Goal: Complete application form

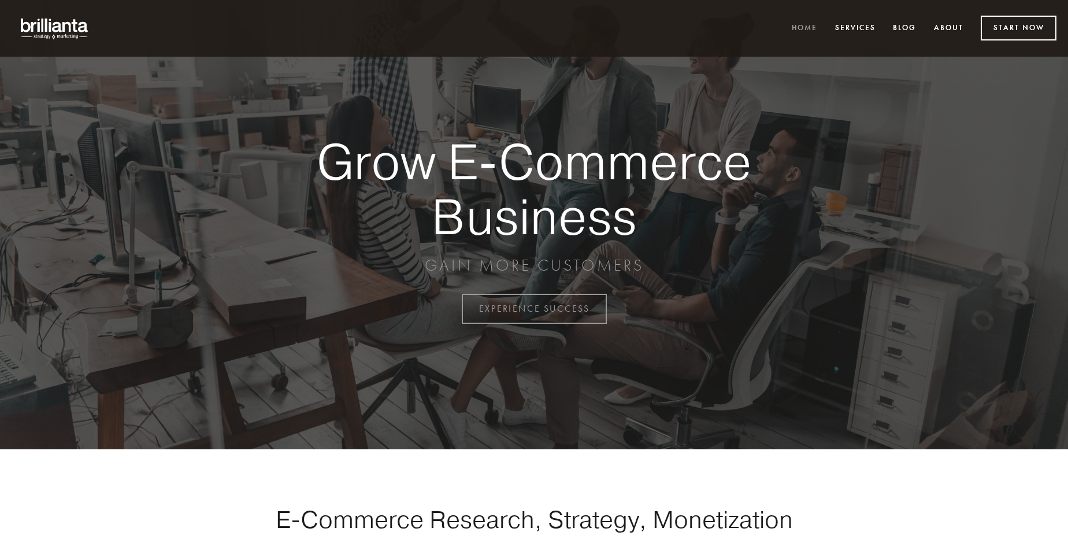
scroll to position [3030, 0]
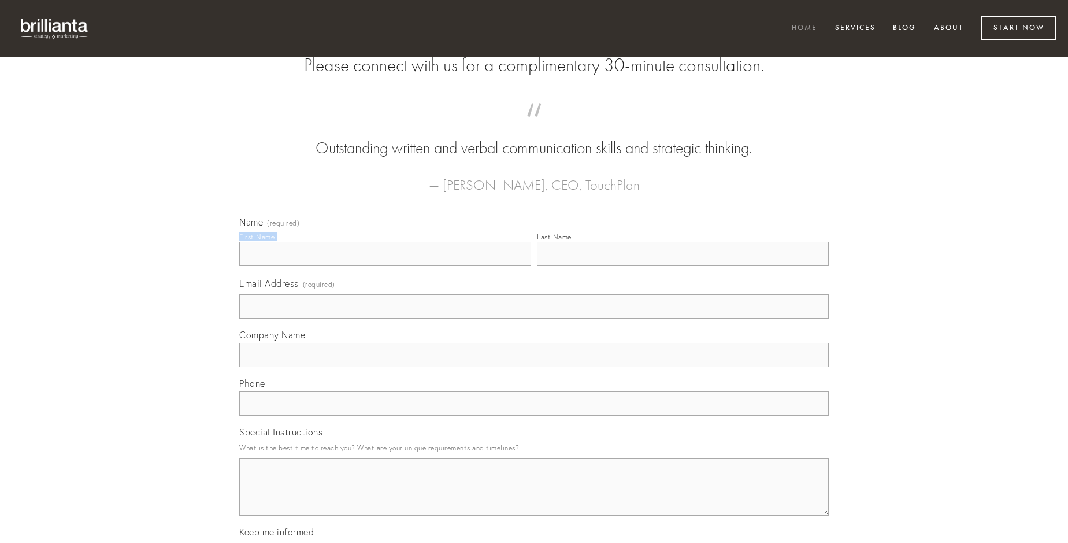
type input "[PERSON_NAME]"
click at [683, 266] on input "Last Name" at bounding box center [683, 254] width 292 height 24
type input "[PERSON_NAME]"
click at [534, 318] on input "Email Address (required)" at bounding box center [534, 306] width 590 height 24
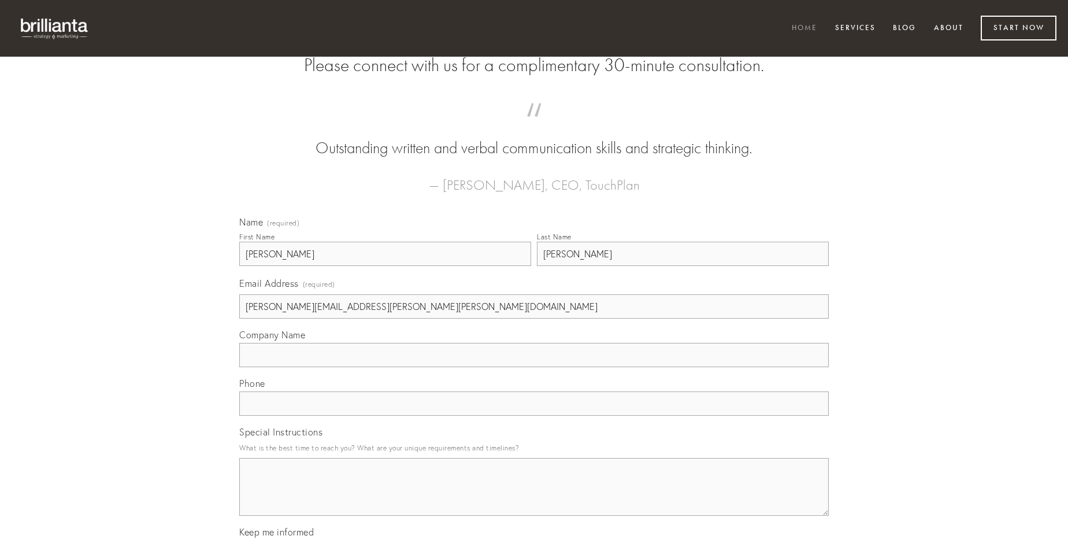
type input "[PERSON_NAME][EMAIL_ADDRESS][PERSON_NAME][PERSON_NAME][DOMAIN_NAME]"
click at [534, 367] on input "Company Name" at bounding box center [534, 355] width 590 height 24
type input "cilicium"
click at [534, 416] on input "text" at bounding box center [534, 403] width 590 height 24
click at [534, 497] on textarea "Special Instructions" at bounding box center [534, 487] width 590 height 58
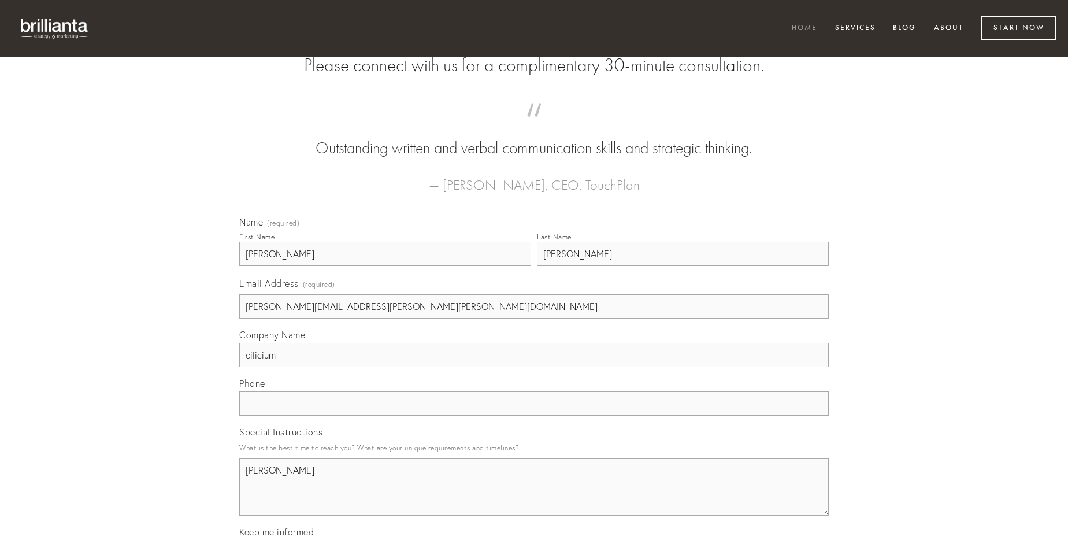
type textarea "[PERSON_NAME]"
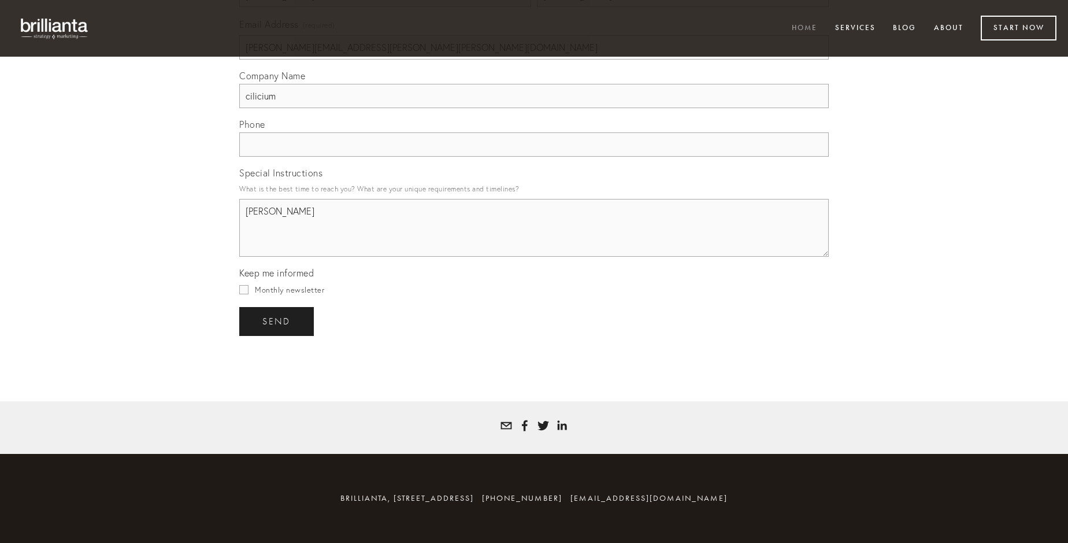
click at [277, 321] on span "send" at bounding box center [276, 321] width 28 height 10
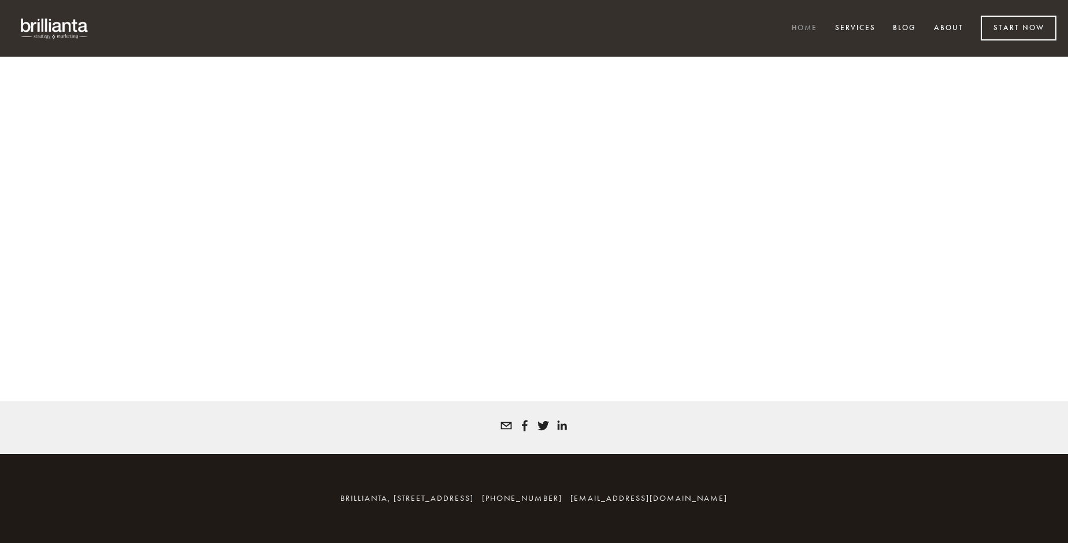
scroll to position [3014, 0]
